Goal: Task Accomplishment & Management: Manage account settings

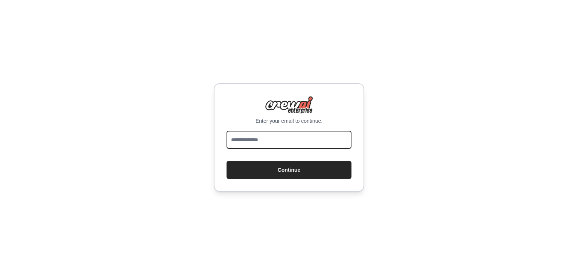
click at [258, 140] on input "email" at bounding box center [288, 140] width 125 height 18
type input "**********"
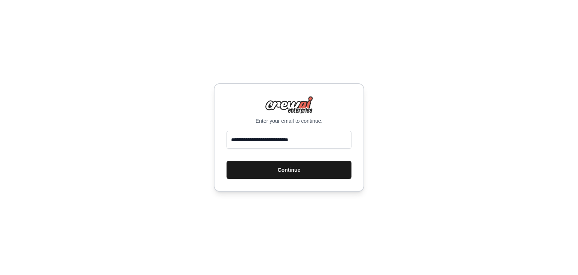
click at [291, 171] on button "Continue" at bounding box center [288, 170] width 125 height 18
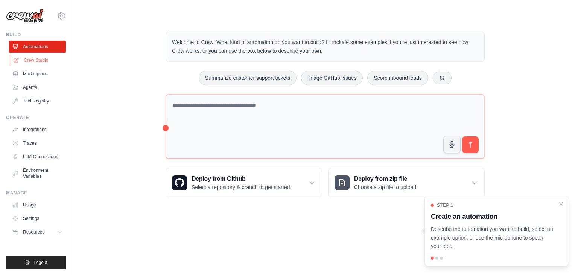
click at [39, 64] on link "Crew Studio" at bounding box center [38, 60] width 57 height 12
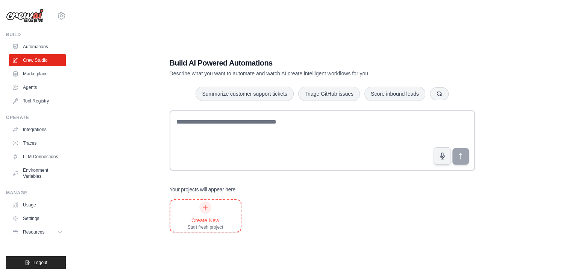
scroll to position [15, 0]
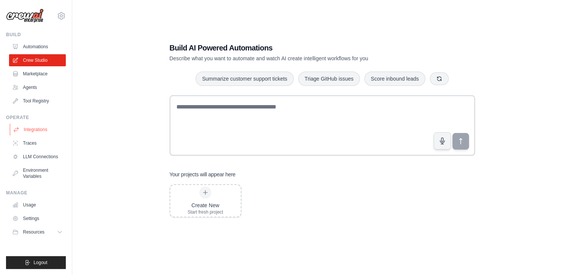
click at [30, 128] on link "Integrations" at bounding box center [38, 129] width 57 height 12
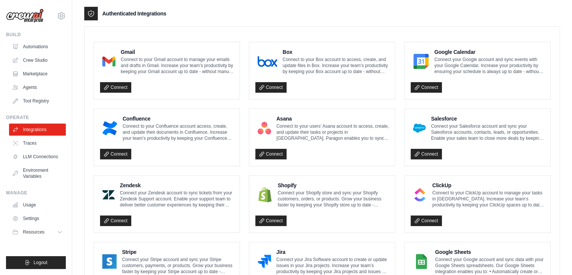
scroll to position [200, 0]
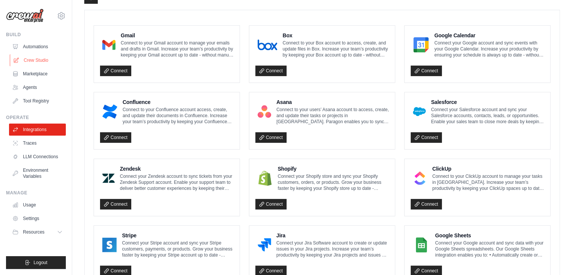
click at [31, 56] on link "Crew Studio" at bounding box center [38, 60] width 57 height 12
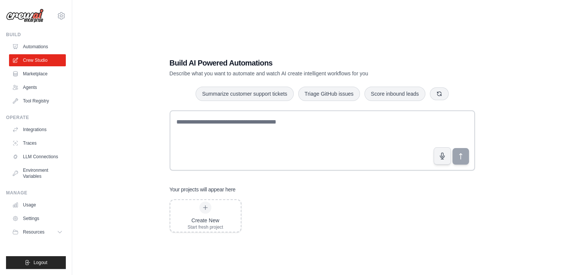
scroll to position [6, 0]
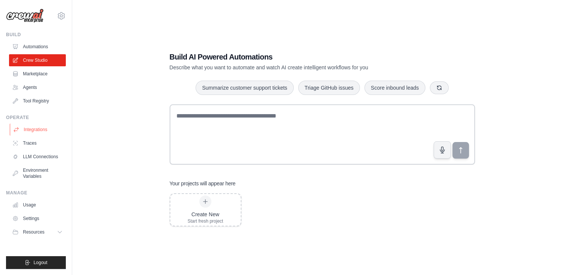
click at [36, 132] on link "Integrations" at bounding box center [38, 129] width 57 height 12
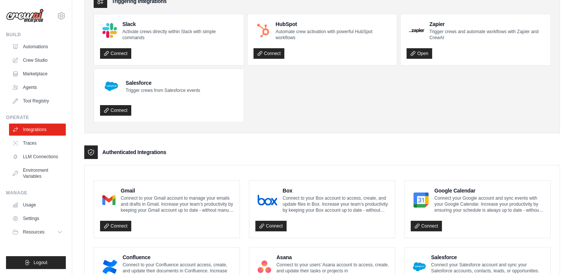
scroll to position [45, 0]
click at [34, 142] on link "Traces" at bounding box center [38, 143] width 57 height 12
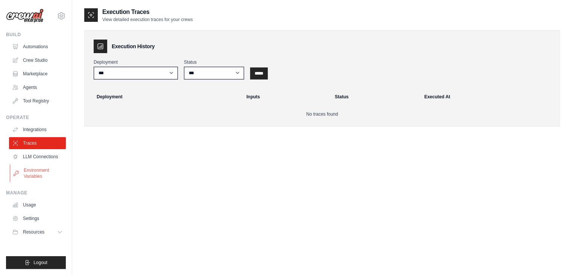
click at [29, 167] on link "Environment Variables" at bounding box center [38, 173] width 57 height 18
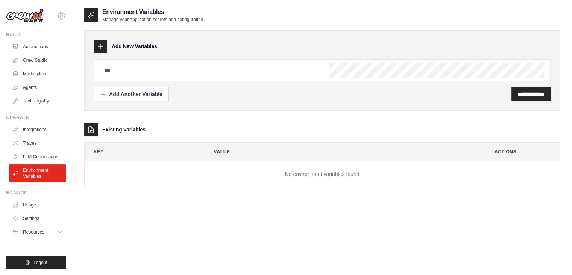
click at [40, 53] on ul "Automations Crew Studio Marketplace Agents Tool Registry" at bounding box center [37, 74] width 57 height 66
click at [39, 47] on link "Automations" at bounding box center [38, 47] width 57 height 12
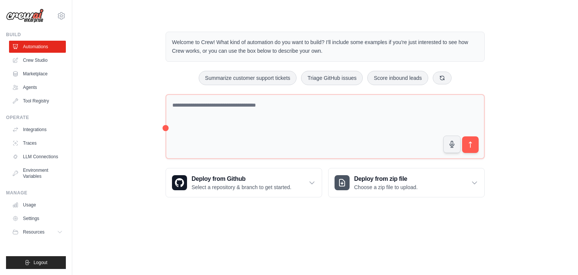
click at [38, 53] on ul "Automations Crew Studio Marketplace Agents Tool Registry" at bounding box center [37, 74] width 57 height 66
click at [38, 59] on link "Crew Studio" at bounding box center [38, 60] width 57 height 12
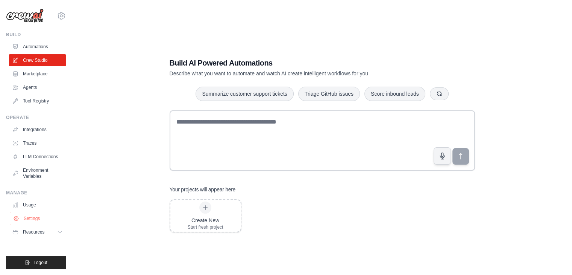
click at [25, 222] on link "Settings" at bounding box center [38, 218] width 57 height 12
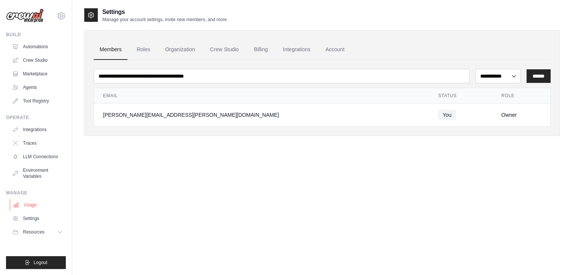
click at [26, 207] on link "Usage" at bounding box center [38, 205] width 57 height 12
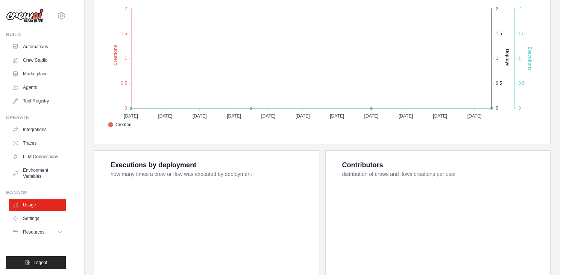
scroll to position [185, 0]
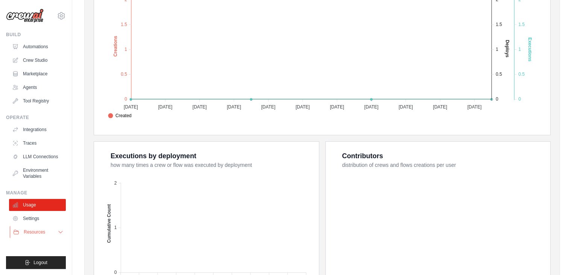
click at [38, 229] on span "Resources" at bounding box center [34, 232] width 21 height 6
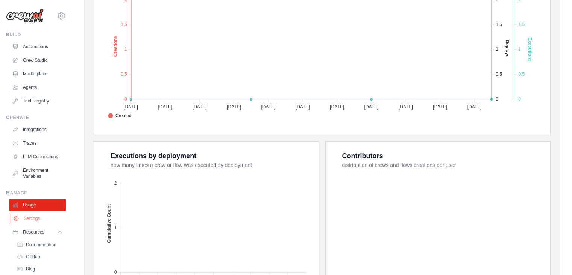
scroll to position [44, 0]
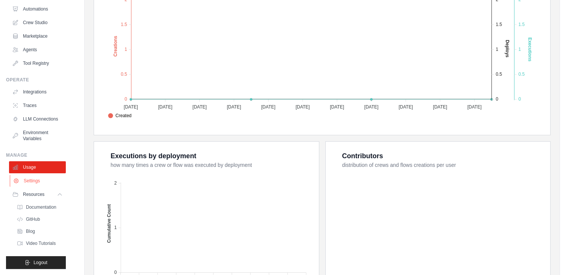
click at [30, 182] on link "Settings" at bounding box center [38, 181] width 57 height 12
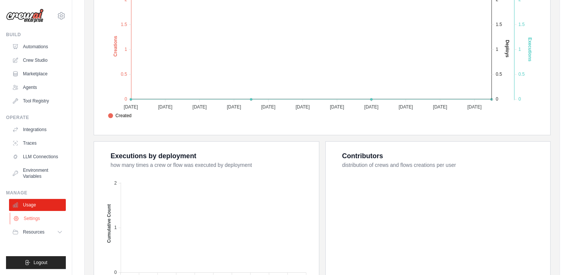
scroll to position [0, 0]
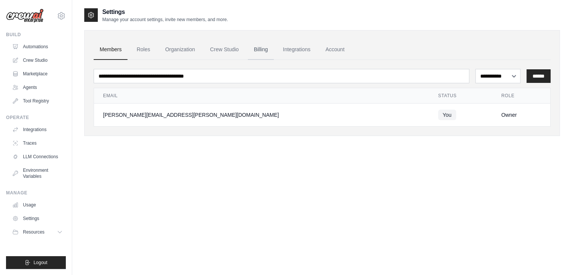
click at [267, 52] on link "Billing" at bounding box center [261, 50] width 26 height 20
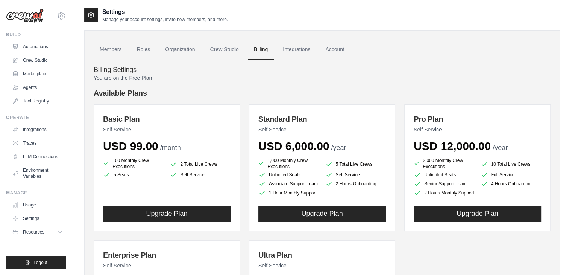
scroll to position [141, 0]
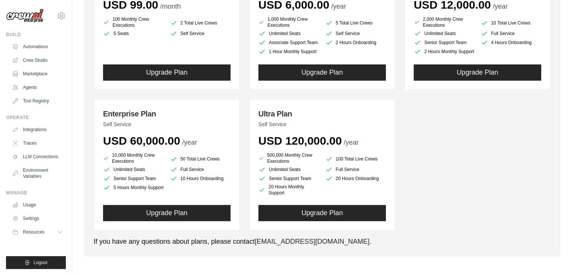
drag, startPoint x: 263, startPoint y: 79, endPoint x: 411, endPoint y: 206, distance: 195.6
click at [411, 206] on div "Basic Plan Self Service USD 99.00 /month 100 Monthly Crew Executions 2 Total Li…" at bounding box center [322, 96] width 457 height 267
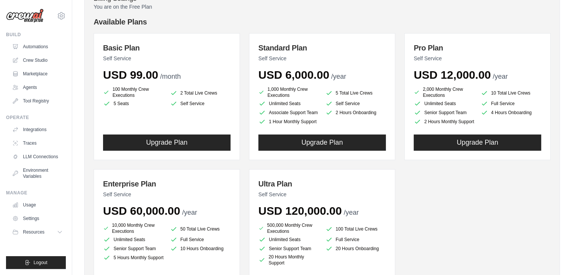
scroll to position [71, 0]
